Goal: Check status: Check status

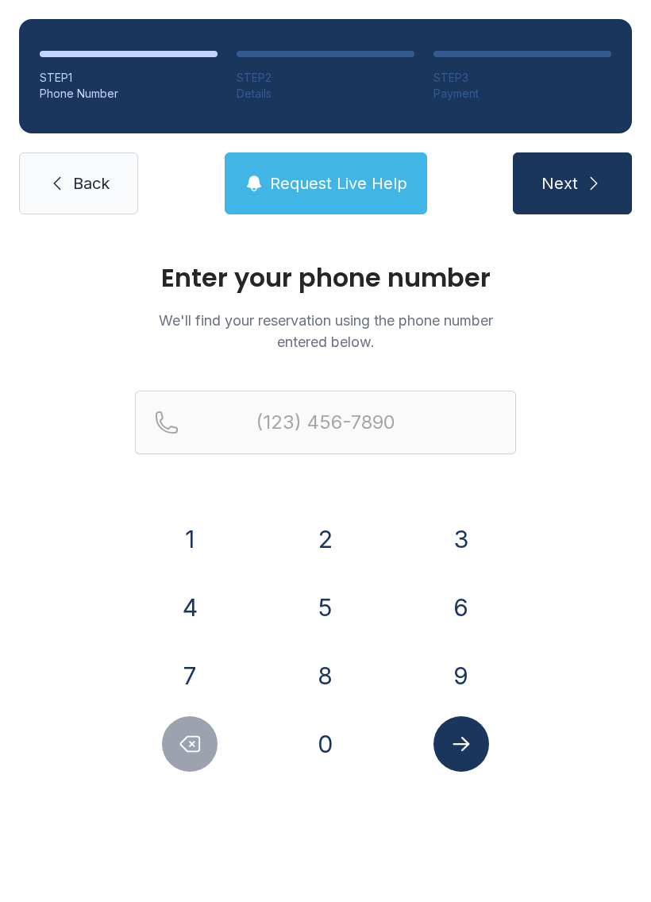
click at [442, 683] on button "9" at bounding box center [462, 676] width 56 height 56
click at [330, 604] on button "5" at bounding box center [326, 608] width 56 height 56
click at [200, 599] on button "4" at bounding box center [190, 608] width 56 height 56
click at [199, 687] on button "7" at bounding box center [190, 676] width 56 height 56
click at [324, 741] on button "0" at bounding box center [326, 744] width 56 height 56
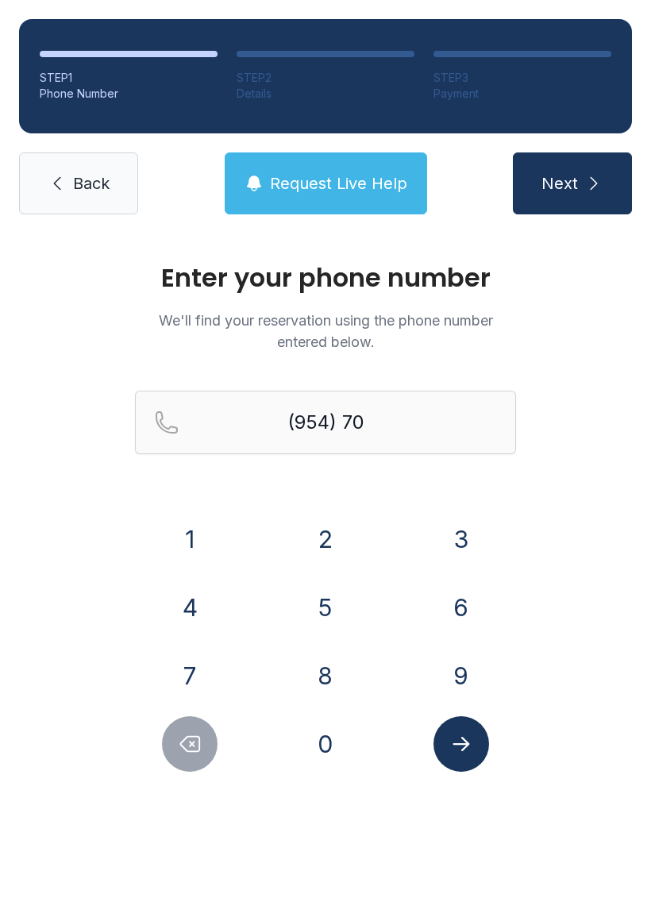
click at [324, 755] on button "0" at bounding box center [326, 744] width 56 height 56
click at [330, 541] on button "2" at bounding box center [326, 539] width 56 height 56
click at [211, 760] on button "Delete number" at bounding box center [190, 744] width 56 height 56
click at [214, 762] on div at bounding box center [190, 744] width 110 height 56
click at [198, 743] on icon "Delete number" at bounding box center [190, 744] width 24 height 24
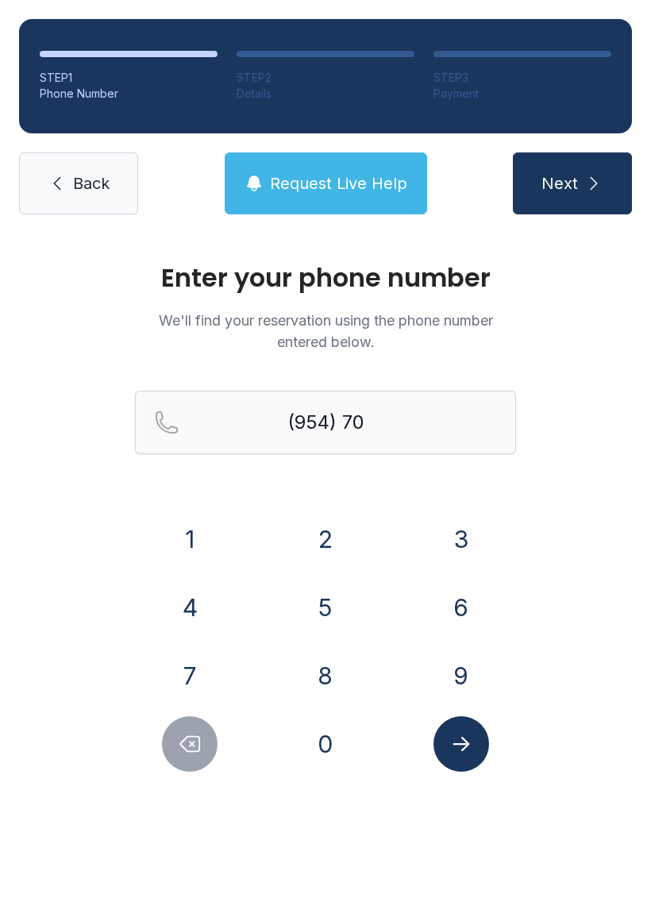
click at [197, 743] on icon "Delete number" at bounding box center [190, 744] width 24 height 24
click at [207, 761] on button "Delete number" at bounding box center [190, 744] width 56 height 56
click at [327, 536] on button "2" at bounding box center [326, 539] width 56 height 56
click at [203, 656] on button "7" at bounding box center [190, 676] width 56 height 56
click at [310, 744] on button "0" at bounding box center [326, 744] width 56 height 56
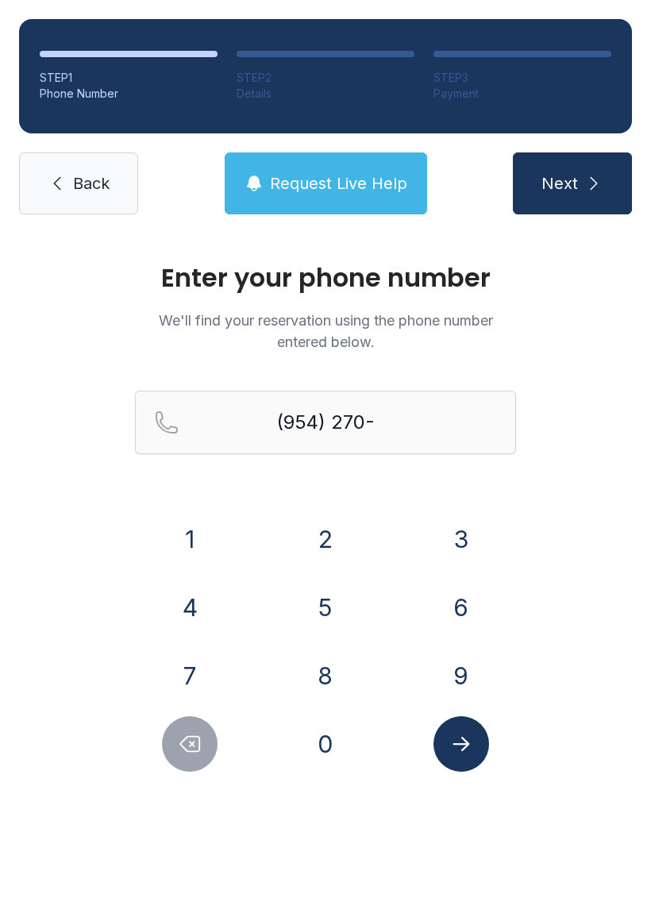
click at [309, 744] on button "0" at bounding box center [326, 744] width 56 height 56
click at [327, 534] on button "2" at bounding box center [326, 539] width 56 height 56
click at [310, 767] on button "0" at bounding box center [326, 744] width 56 height 56
click at [461, 531] on button "3" at bounding box center [462, 539] width 56 height 56
click at [465, 747] on icon "Submit lookup form" at bounding box center [461, 744] width 24 height 24
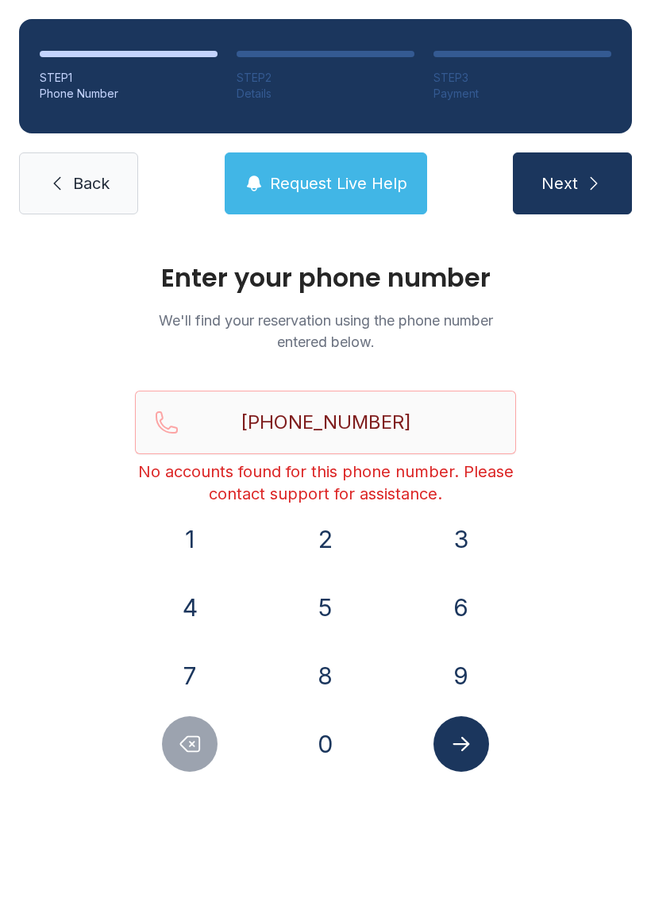
click at [188, 755] on icon "Delete number" at bounding box center [190, 744] width 24 height 24
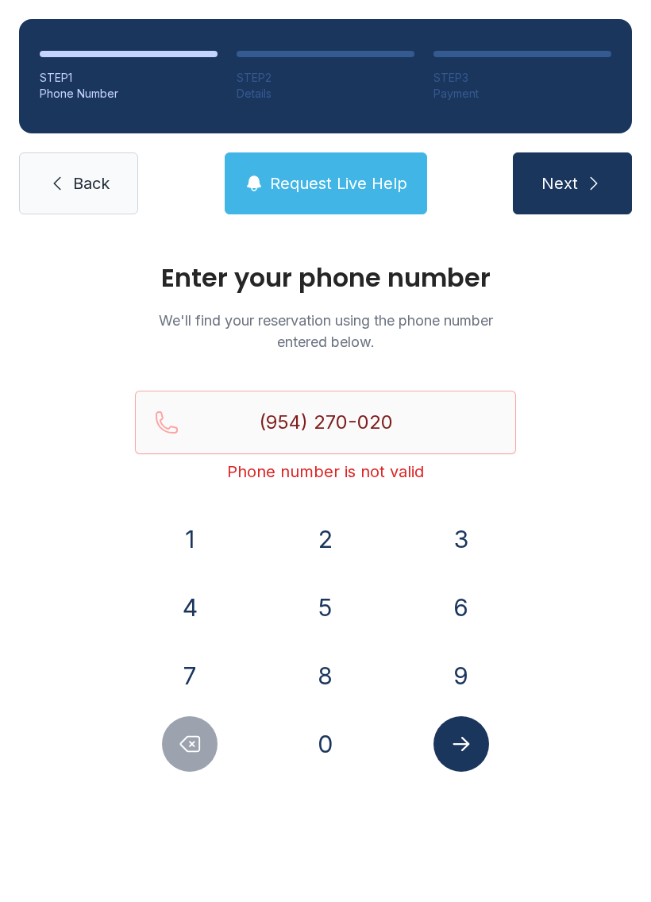
click at [191, 747] on icon "Delete number" at bounding box center [190, 744] width 24 height 24
click at [191, 746] on icon "Delete number" at bounding box center [190, 744] width 19 height 15
click at [186, 745] on icon "Delete number" at bounding box center [190, 744] width 24 height 24
click at [186, 744] on icon "Delete number" at bounding box center [190, 744] width 24 height 24
click at [187, 755] on icon "Delete number" at bounding box center [190, 744] width 24 height 24
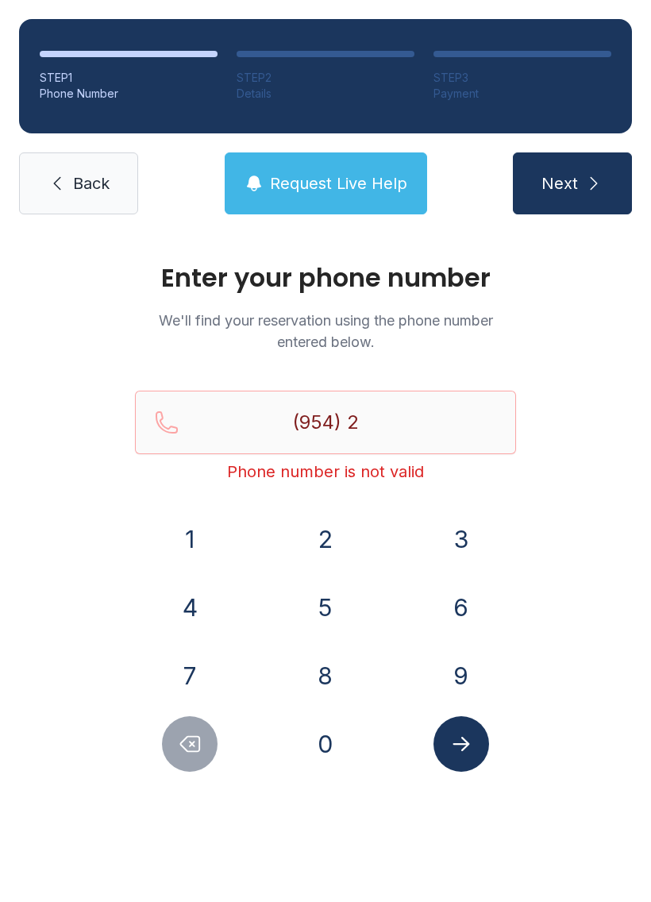
click at [187, 755] on icon "Delete number" at bounding box center [190, 744] width 24 height 24
click at [187, 749] on icon "Delete number" at bounding box center [190, 744] width 24 height 24
click at [187, 748] on icon "Delete number" at bounding box center [190, 744] width 24 height 24
type input "(9"
click at [192, 749] on icon "Delete number" at bounding box center [190, 744] width 24 height 24
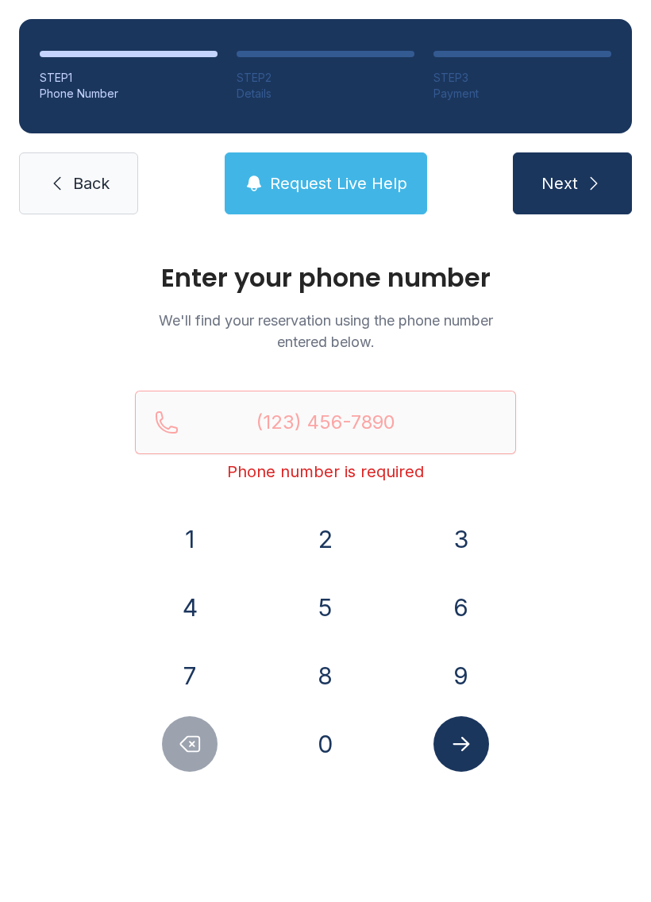
click at [191, 749] on icon "Delete number" at bounding box center [190, 744] width 24 height 24
